Goal: Find specific page/section: Find specific page/section

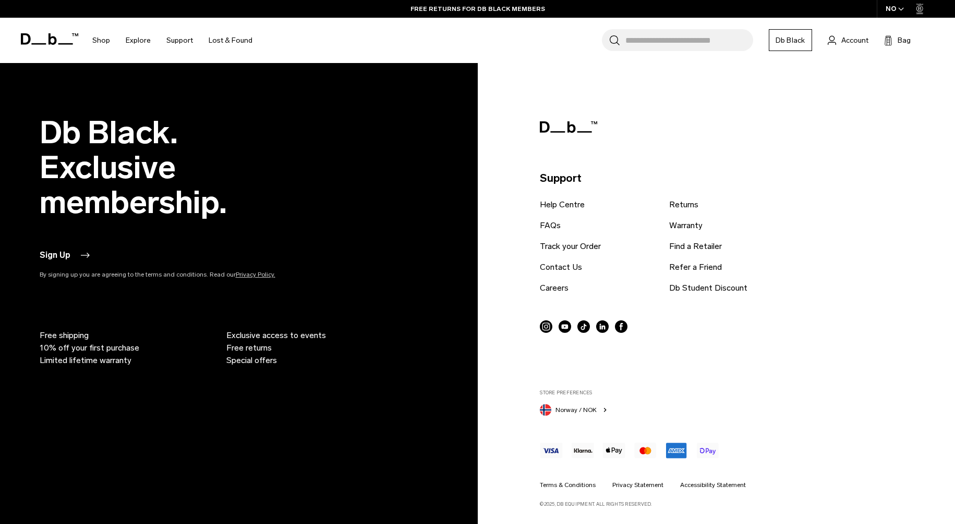
scroll to position [1349, 0]
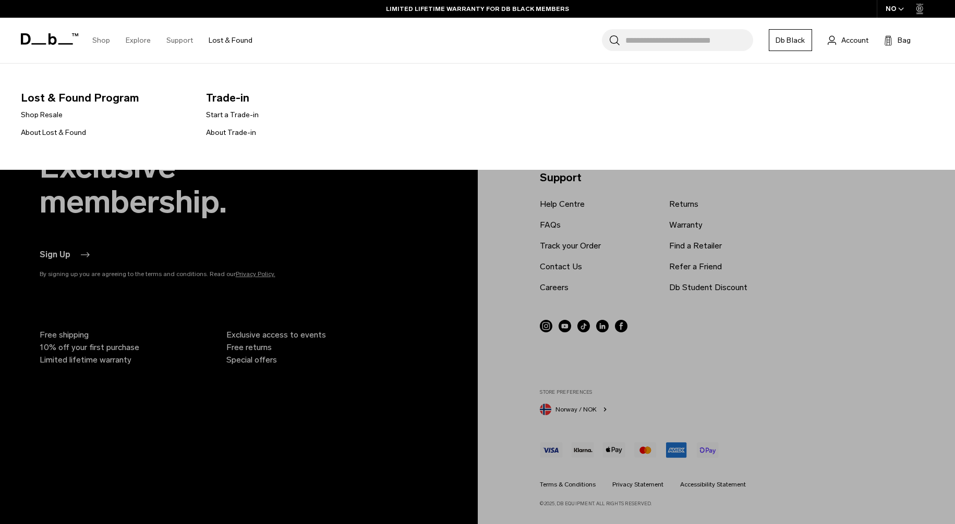
click at [224, 40] on link "Lost & Found" at bounding box center [231, 40] width 44 height 37
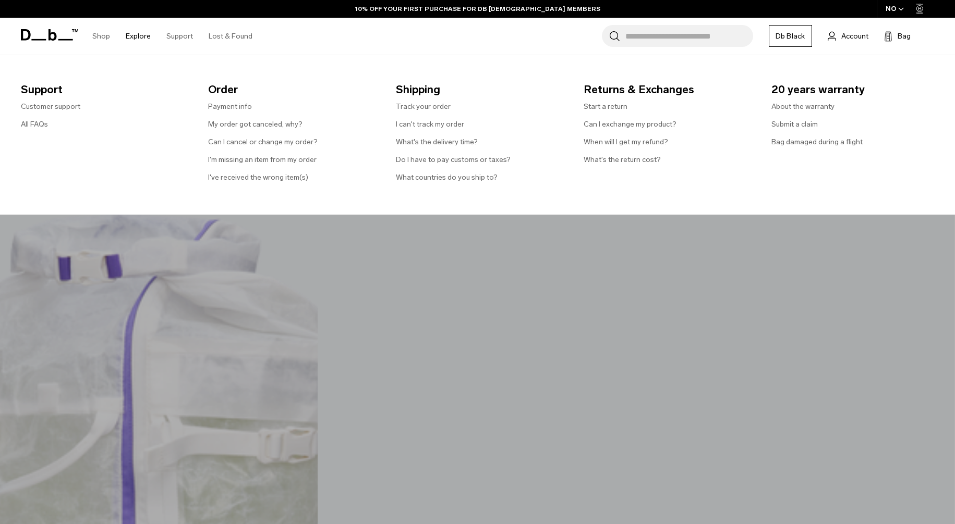
scroll to position [248, 0]
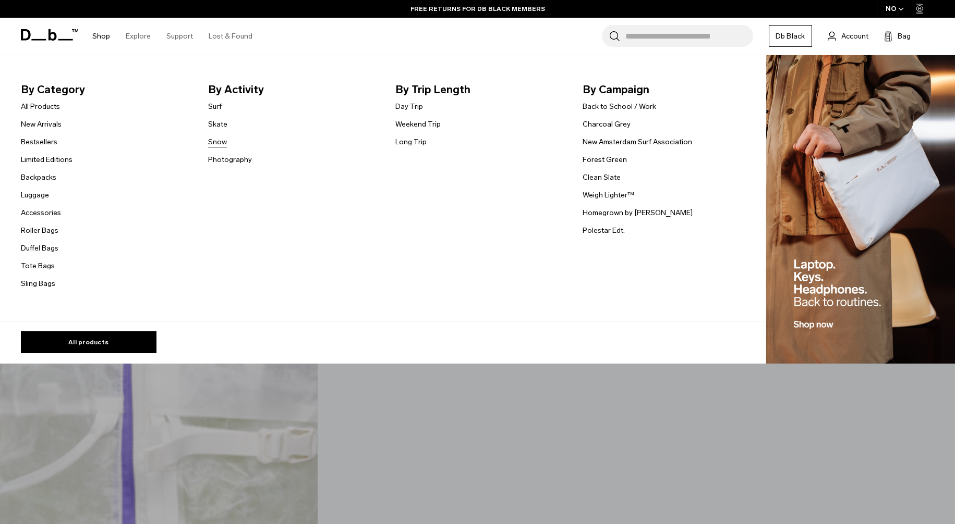
click at [221, 140] on link "Snow" at bounding box center [217, 142] width 19 height 11
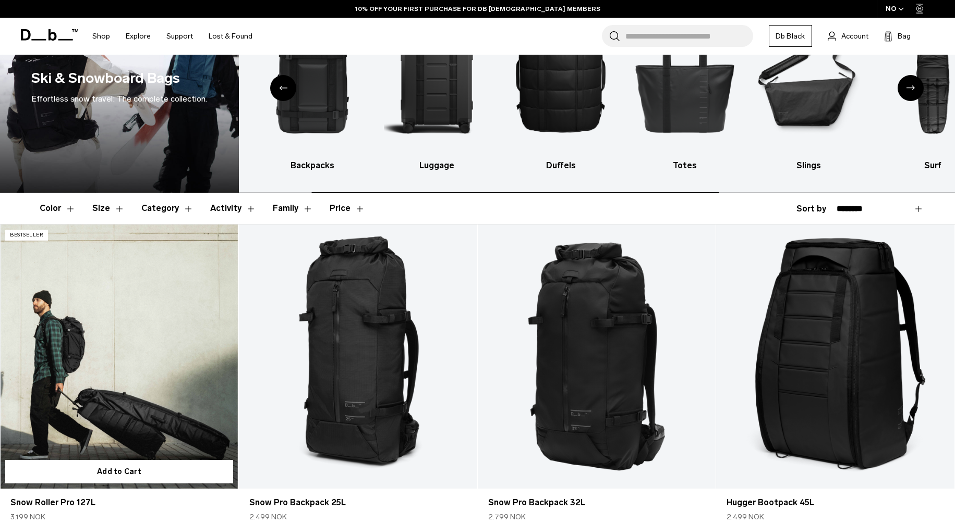
scroll to position [216, 0]
